Goal: Information Seeking & Learning: Find specific fact

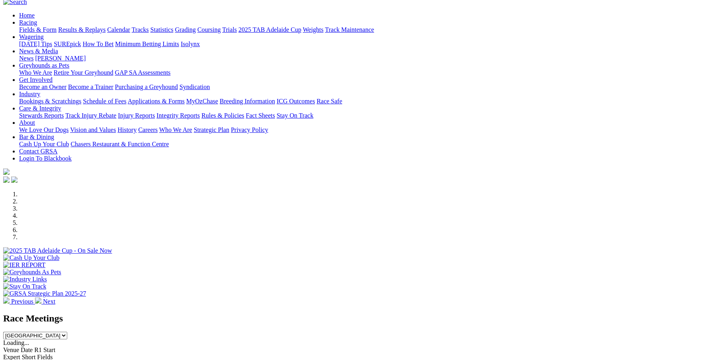
scroll to position [159, 0]
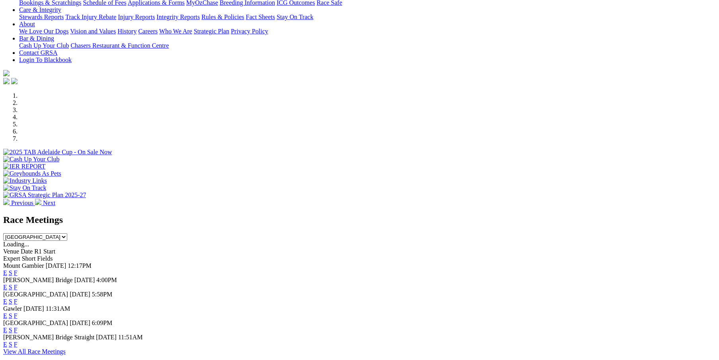
click at [17, 270] on link "F" at bounding box center [16, 273] width 4 height 7
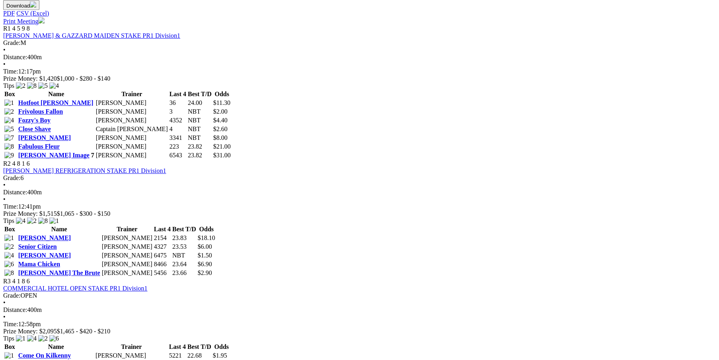
scroll to position [477, 0]
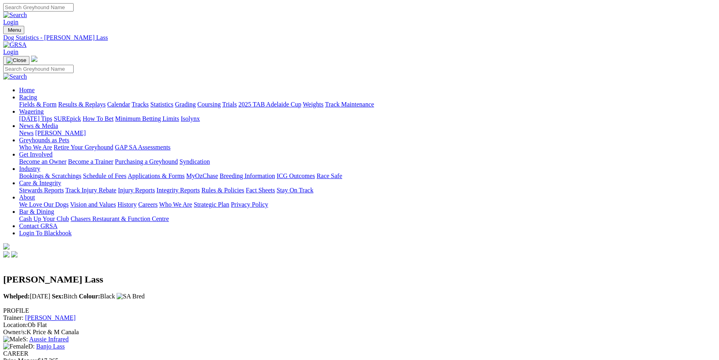
click at [76, 315] on link "[PERSON_NAME]" at bounding box center [50, 318] width 51 height 7
